Goal: Task Accomplishment & Management: Use online tool/utility

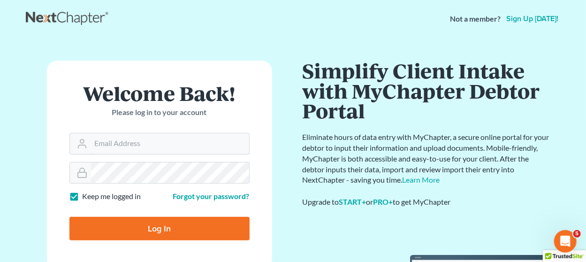
type input "thiller@fairmaxlaw.com"
click at [122, 232] on input "Log In" at bounding box center [159, 228] width 180 height 23
type input "Thinking..."
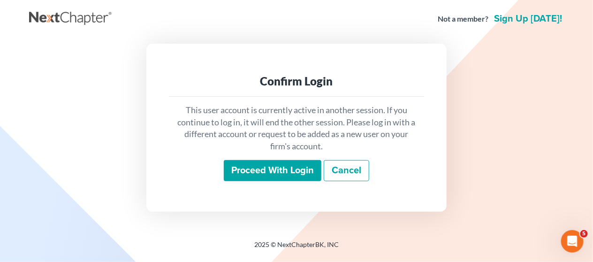
click at [273, 165] on input "Proceed with login" at bounding box center [273, 171] width 98 height 22
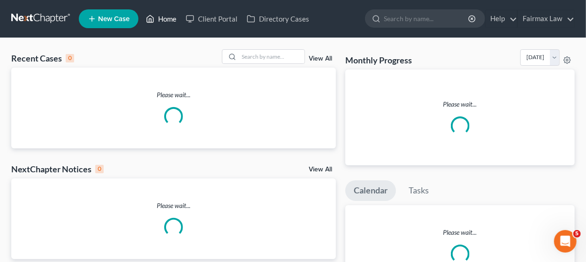
click at [159, 18] on link "Home" at bounding box center [161, 18] width 40 height 17
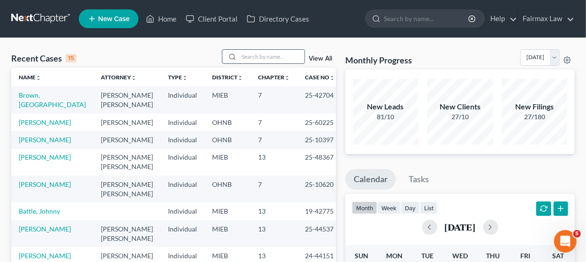
click at [279, 59] on input "search" at bounding box center [272, 57] width 66 height 14
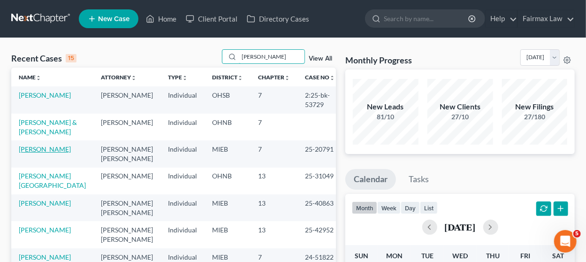
type input "carter"
click at [49, 150] on link "Carter, Adrienne" at bounding box center [45, 149] width 52 height 8
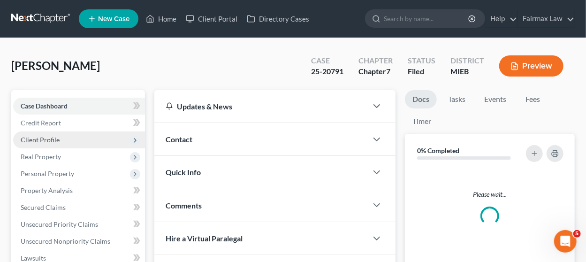
scroll to position [205, 0]
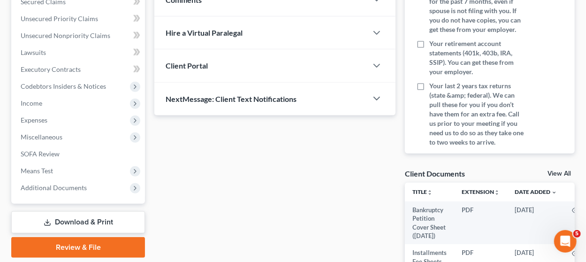
click at [104, 179] on span "Additional Documents" at bounding box center [79, 187] width 132 height 17
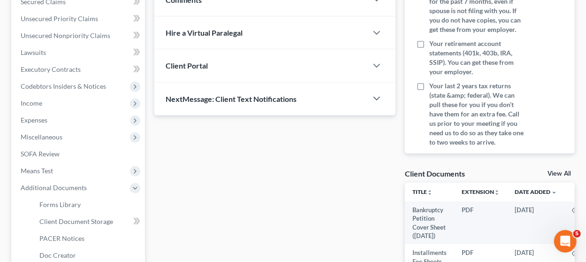
scroll to position [234, 0]
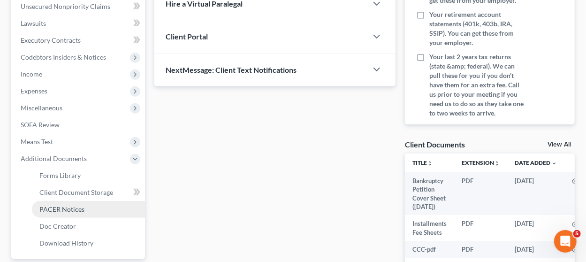
click at [88, 204] on link "PACER Notices" at bounding box center [88, 209] width 113 height 17
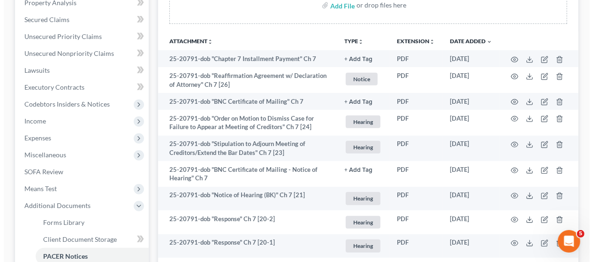
scroll to position [234, 0]
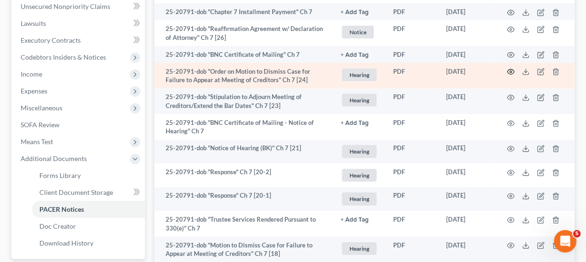
click at [509, 68] on icon "button" at bounding box center [511, 72] width 8 height 8
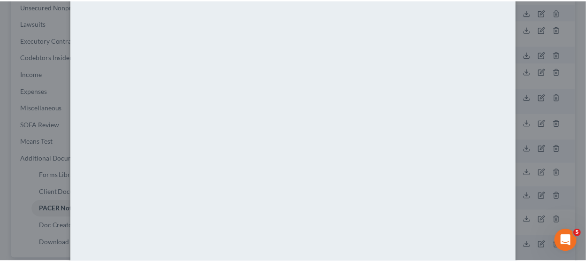
scroll to position [0, 0]
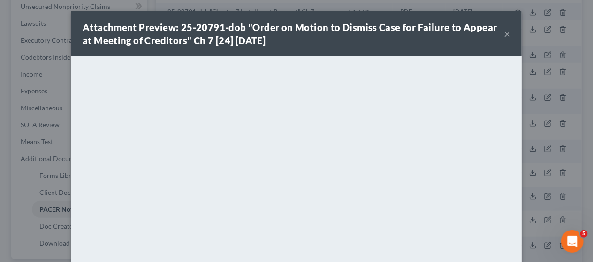
click at [504, 34] on button "×" at bounding box center [507, 33] width 7 height 11
